Goal: Find specific page/section: Find specific page/section

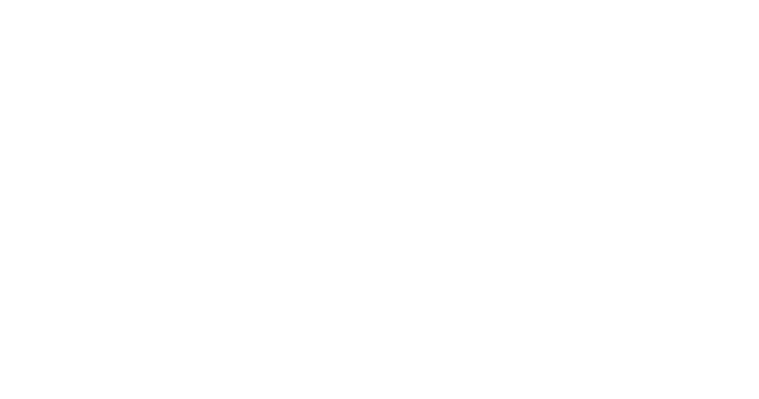
select select "Song"
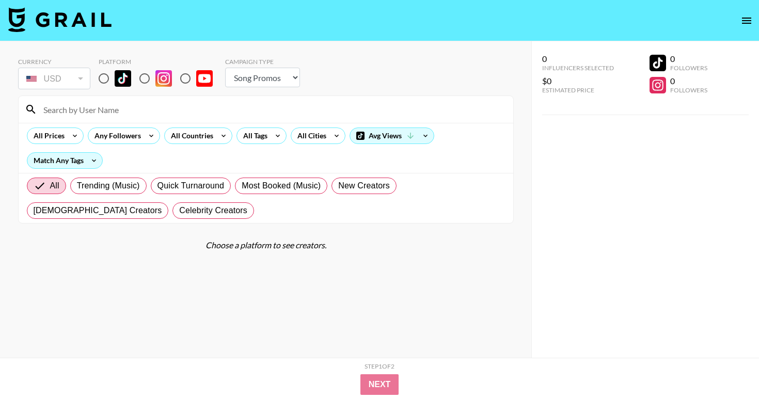
click at [108, 107] on input at bounding box center [272, 109] width 470 height 17
type input "v"
paste input "@.elliebarker"
click at [52, 106] on input "@.elliebarker" at bounding box center [272, 109] width 470 height 17
type input ".elliebarker"
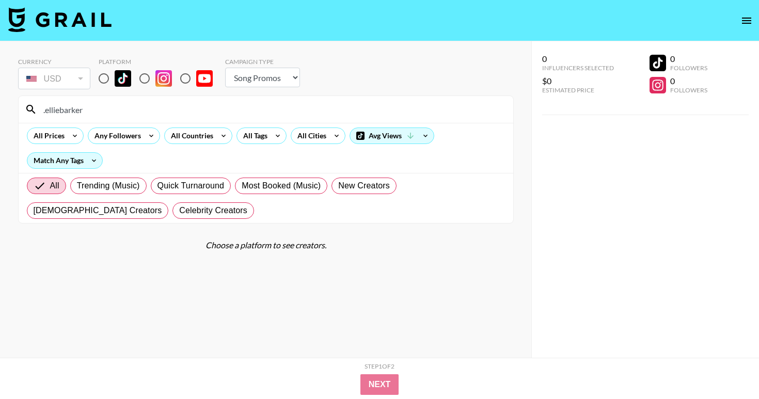
click at [100, 83] on input "radio" at bounding box center [104, 79] width 22 height 22
radio input "true"
click at [46, 107] on div "Currency is locked to USD" at bounding box center [54, 104] width 75 height 11
click at [88, 105] on div "Currency is locked to USD" at bounding box center [54, 104] width 75 height 11
click at [88, 110] on div "Currency is locked to USD" at bounding box center [53, 101] width 77 height 20
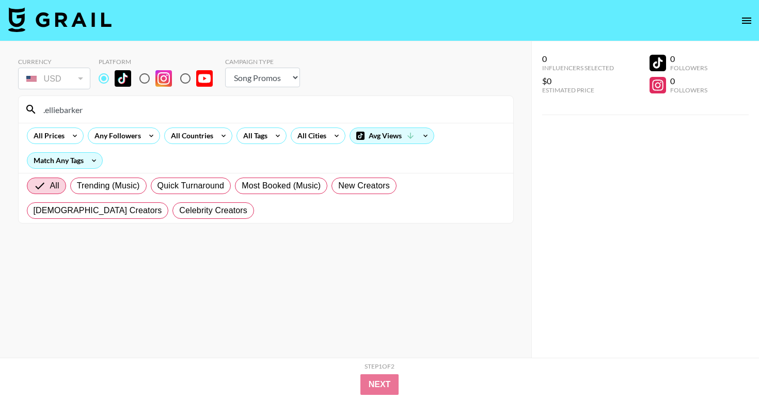
click at [63, 110] on input ".elliebarker" at bounding box center [272, 109] width 470 height 17
click at [50, 111] on input ".elliebarker" at bounding box center [272, 109] width 470 height 17
click at [94, 112] on input "elliebarker" at bounding box center [272, 109] width 470 height 17
type input "e"
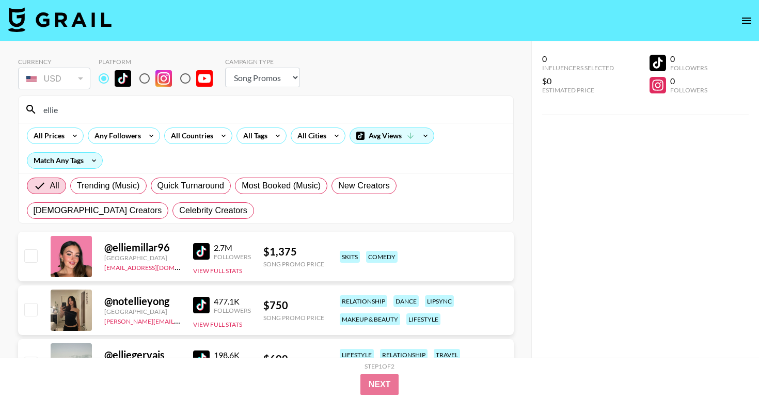
click at [43, 109] on input "ellie" at bounding box center [272, 109] width 470 height 17
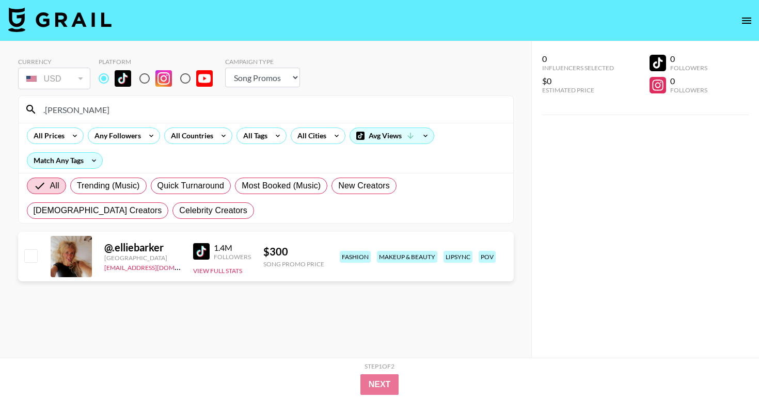
type input ".[PERSON_NAME]"
